Goal: Information Seeking & Learning: Learn about a topic

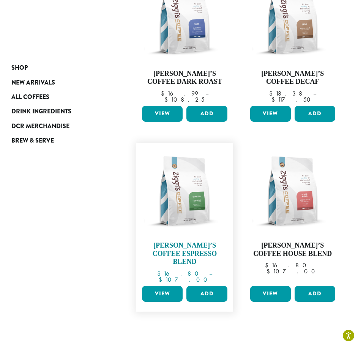
scroll to position [228, 0]
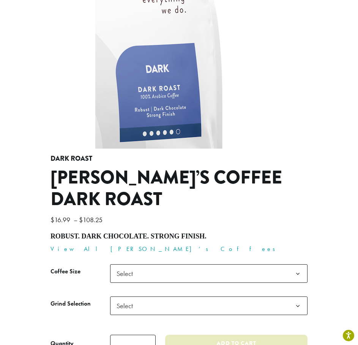
scroll to position [266, 0]
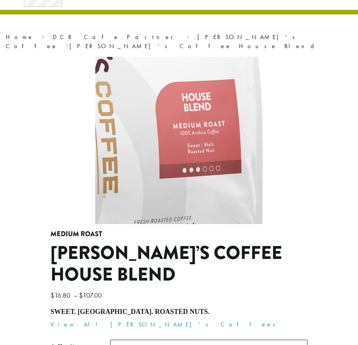
scroll to position [38, 0]
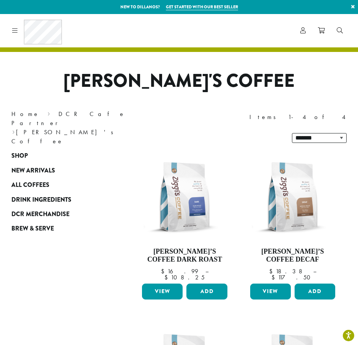
click at [15, 30] on icon at bounding box center [15, 30] width 6 height 6
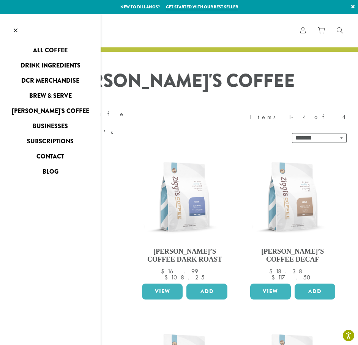
click at [50, 110] on link "[PERSON_NAME]’s Coffee" at bounding box center [50, 111] width 101 height 12
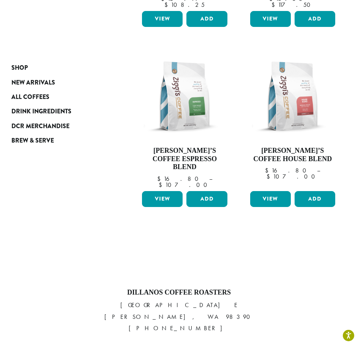
scroll to position [366, 0]
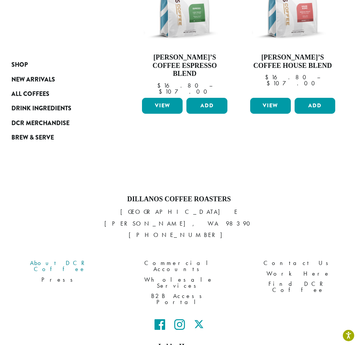
click at [57, 258] on link "About DCR Coffee" at bounding box center [60, 266] width 108 height 16
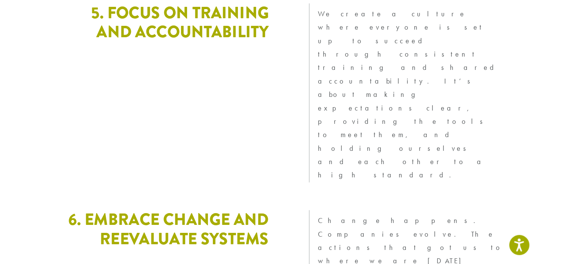
scroll to position [2145, 0]
